Goal: Find specific page/section: Find specific page/section

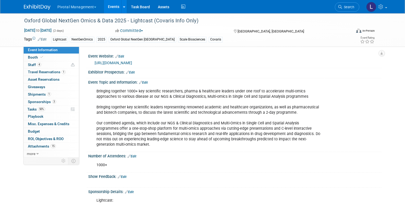
click at [340, 7] on link "Search" at bounding box center [347, 6] width 24 height 9
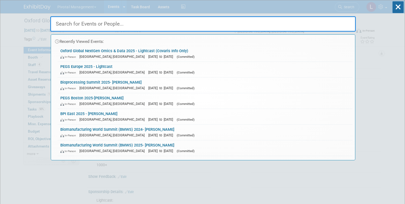
click at [144, 23] on input "text" at bounding box center [203, 23] width 306 height 15
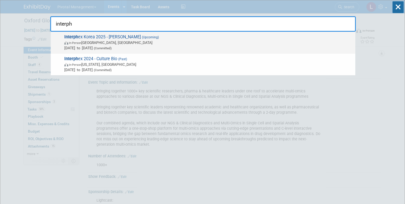
type input "interph"
click at [96, 47] on span "Oct 15, 2025 to Oct 17, 2025 (Committed)" at bounding box center [208, 47] width 288 height 5
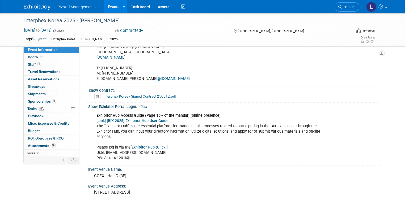
scroll to position [316, 0]
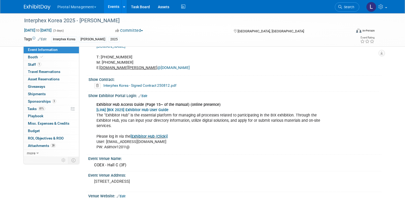
click at [136, 136] on link "[Exhibitor Hub (Click)]" at bounding box center [148, 136] width 37 height 5
click at [150, 135] on link "[Exhibitor Hub (Click)]" at bounding box center [148, 136] width 37 height 5
drag, startPoint x: 132, startPoint y: 147, endPoint x: 100, endPoint y: 146, distance: 31.9
click at [100, 146] on div "Exhibitor Hub Access Guide (Page 15~ of the manual) (online presence) [Link] [B…" at bounding box center [209, 126] width 232 height 53
copy div "Asimov1201!@"
